Goal: Book appointment/travel/reservation

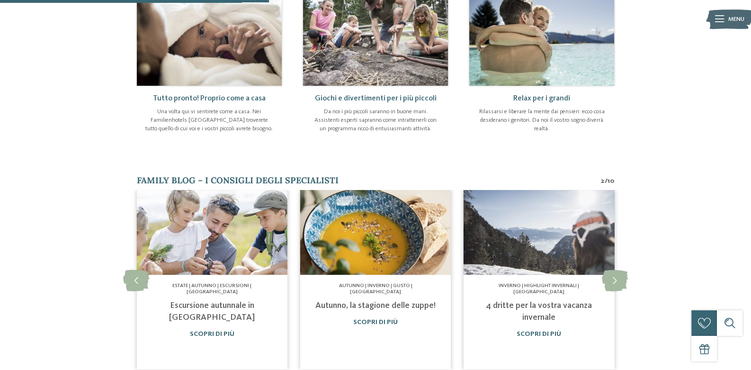
scroll to position [284, 0]
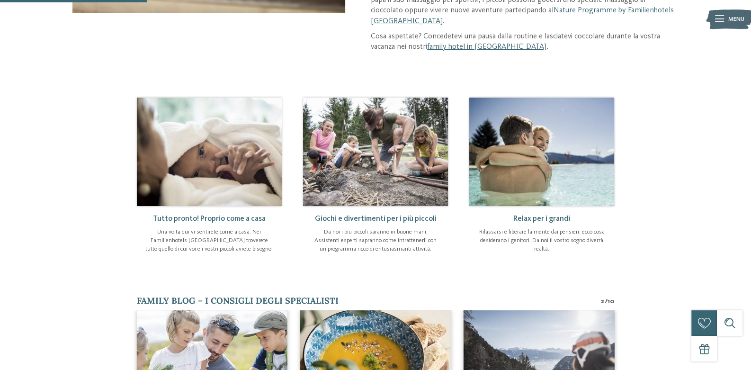
click at [722, 21] on img at bounding box center [729, 20] width 47 height 24
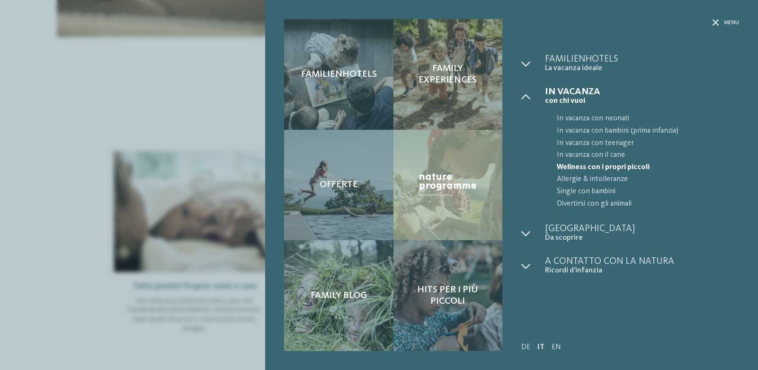
click at [722, 21] on div "Menu" at bounding box center [726, 23] width 27 height 8
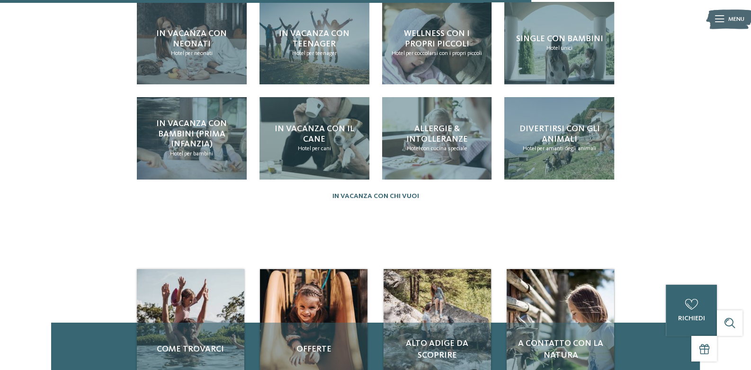
scroll to position [1028, 0]
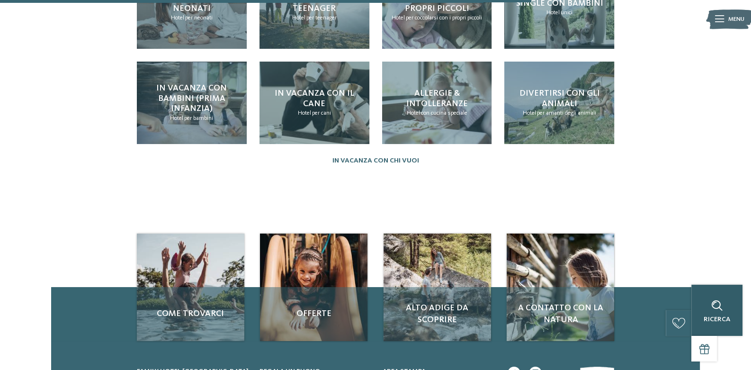
click at [718, 287] on div "Ricerca" at bounding box center [716, 310] width 51 height 51
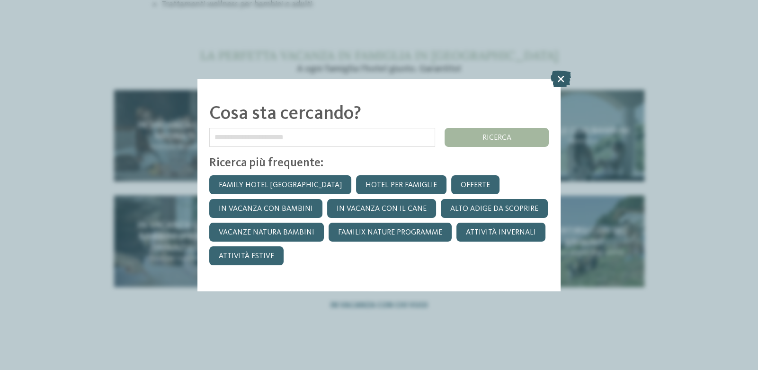
click at [559, 81] on icon at bounding box center [561, 78] width 20 height 17
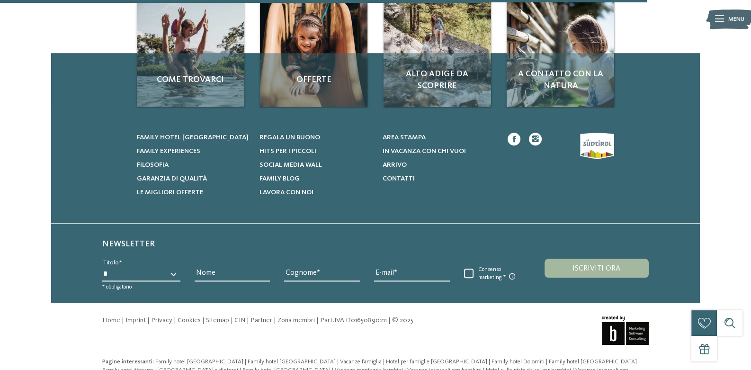
scroll to position [1265, 0]
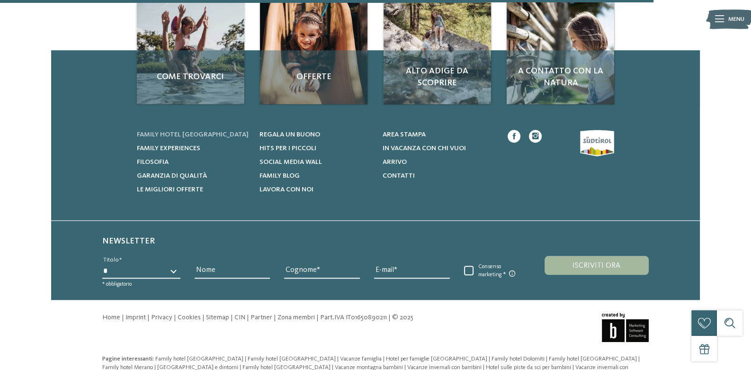
click at [142, 138] on span "Family hotel [GEOGRAPHIC_DATA]" at bounding box center [193, 134] width 112 height 7
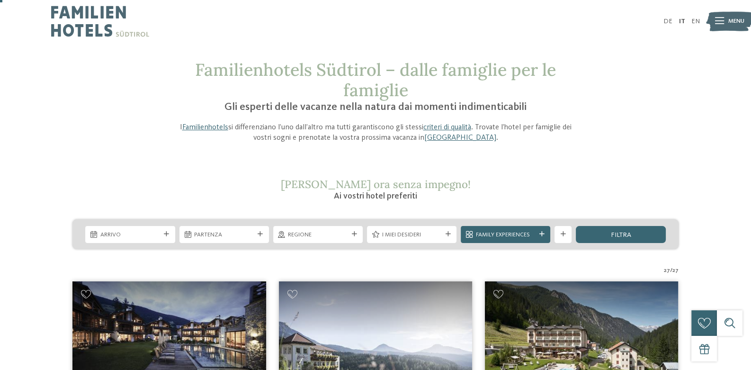
scroll to position [47, 0]
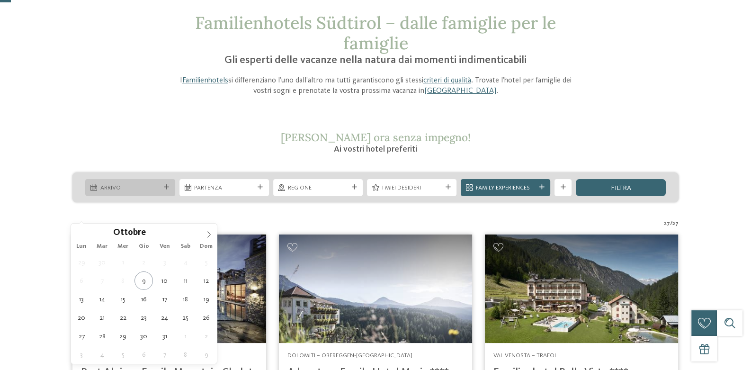
click at [146, 192] on span "Arrivo" at bounding box center [130, 188] width 60 height 9
click at [207, 232] on icon at bounding box center [209, 234] width 7 height 7
type div "15.11.2025"
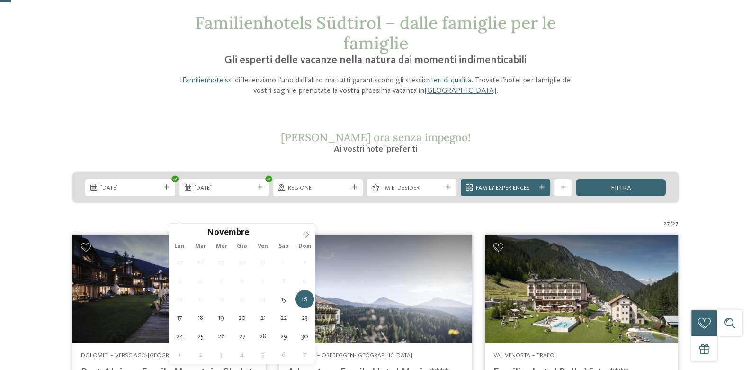
type div "16.11.2025"
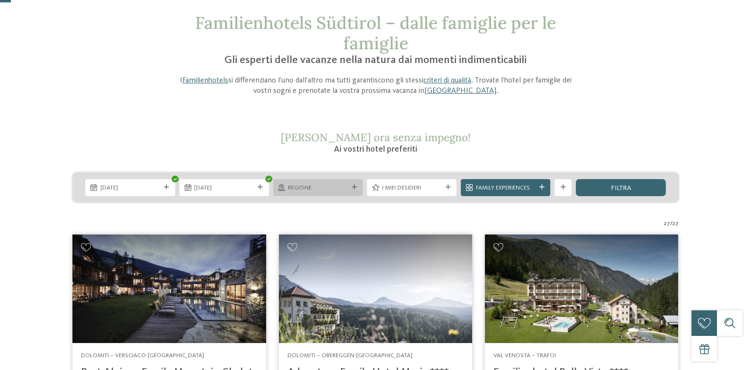
click at [324, 192] on span "Regione" at bounding box center [318, 188] width 60 height 9
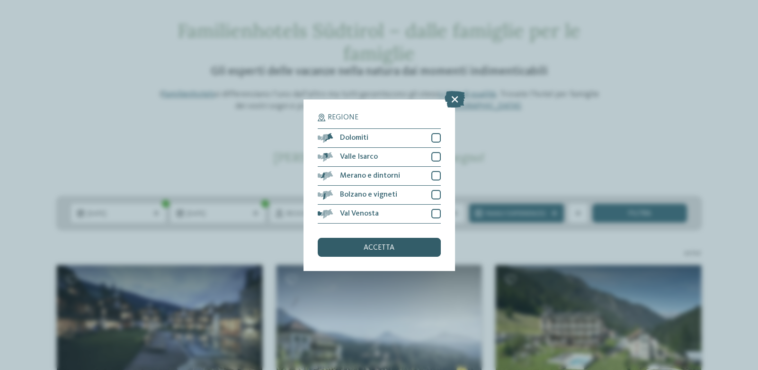
click at [355, 246] on div "accetta" at bounding box center [379, 247] width 123 height 19
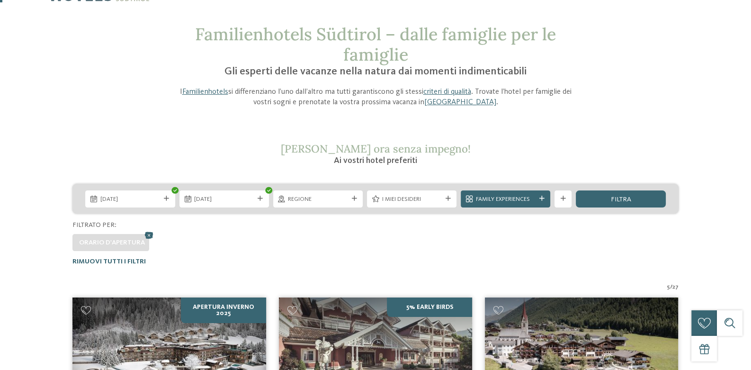
scroll to position [0, 0]
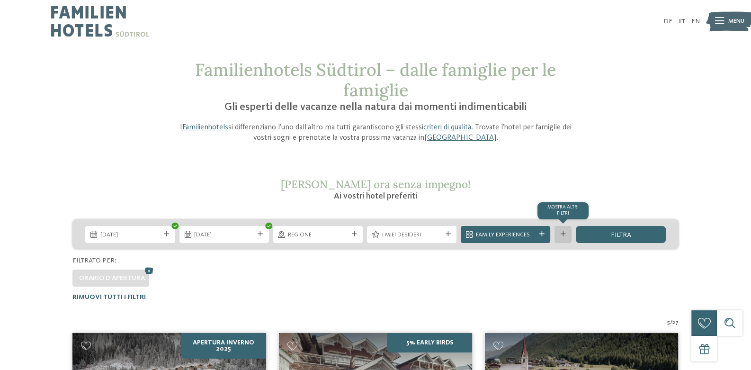
click at [571, 243] on div "mostra altri filtri" at bounding box center [563, 234] width 17 height 17
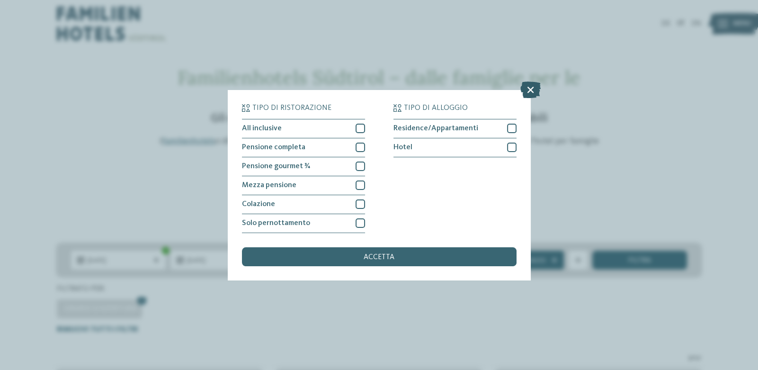
click at [528, 90] on icon at bounding box center [530, 89] width 20 height 17
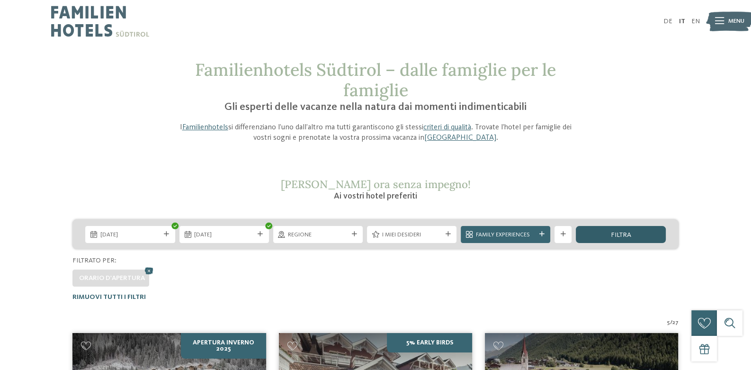
click at [602, 243] on div "filtra" at bounding box center [620, 234] width 89 height 17
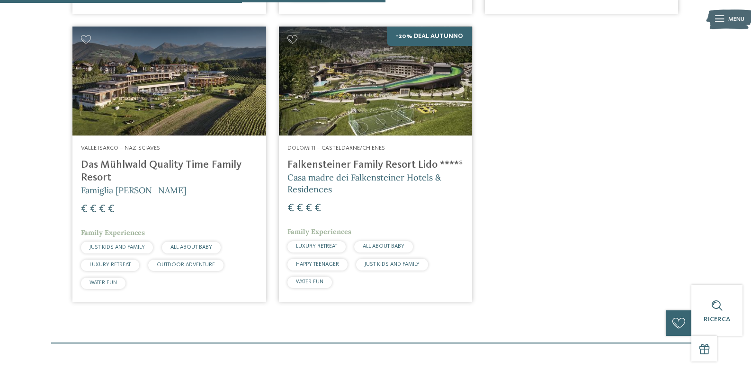
scroll to position [736, 0]
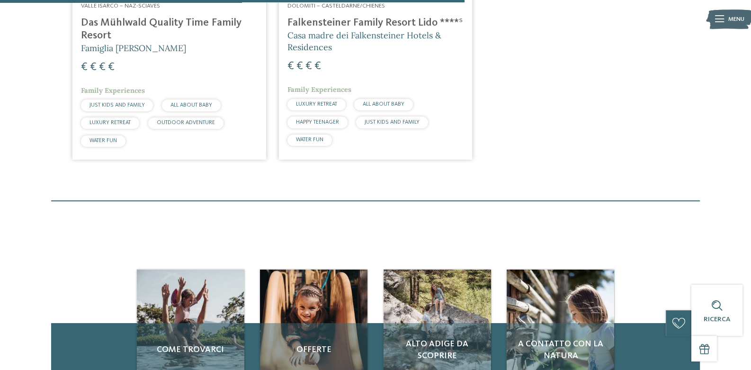
click at [343, 74] on div "€ € € €" at bounding box center [375, 67] width 176 height 16
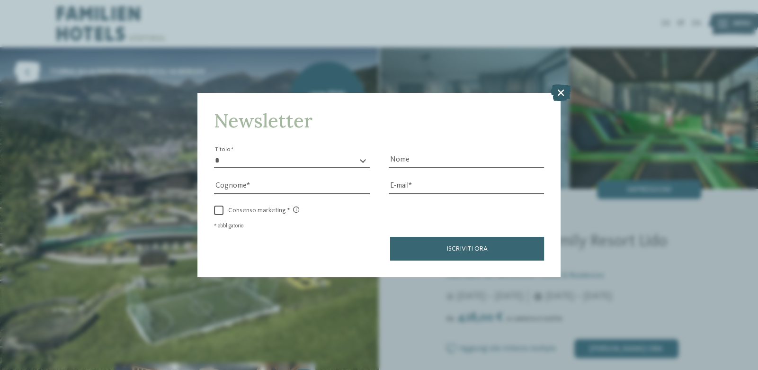
click at [564, 93] on icon at bounding box center [561, 92] width 20 height 17
